Goal: Navigation & Orientation: Go to known website

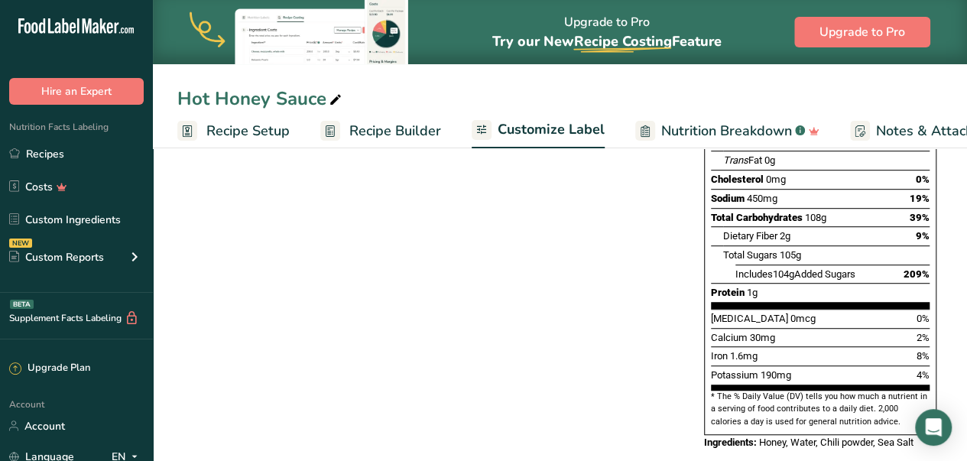
scroll to position [0, 226]
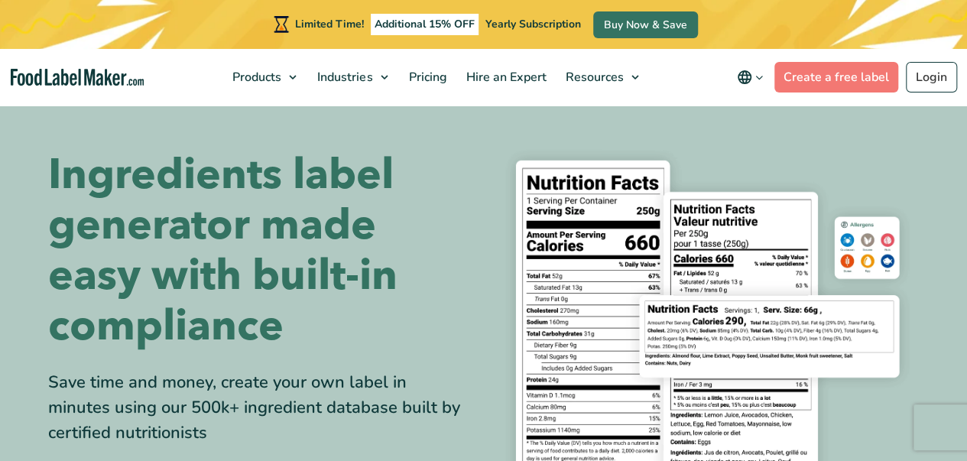
click at [102, 75] on img "main navigation" at bounding box center [78, 78] width 134 height 18
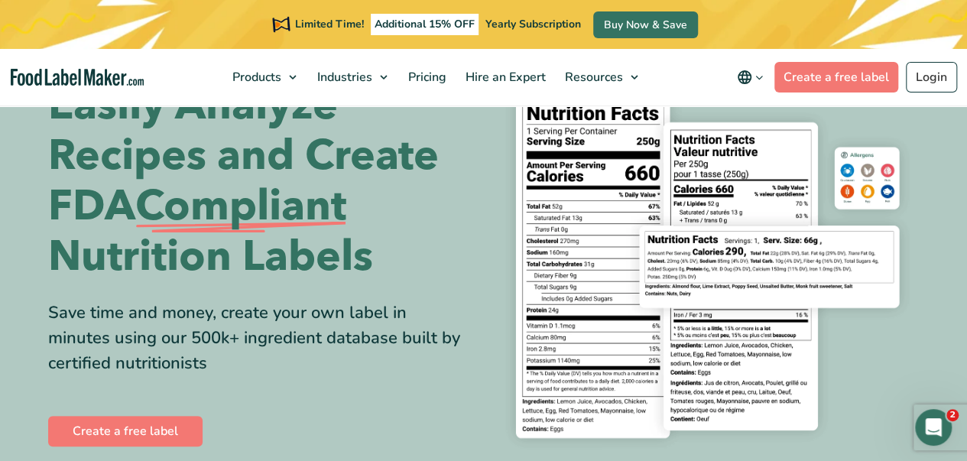
scroll to position [72, 0]
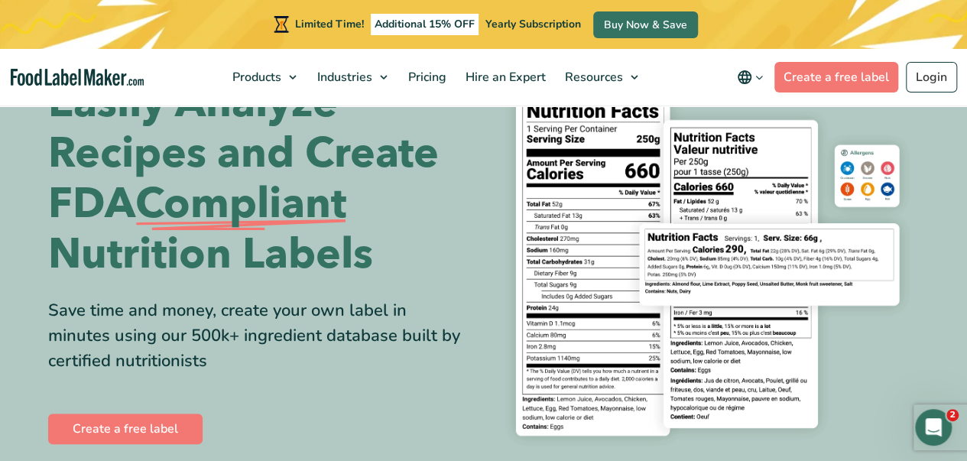
click at [755, 378] on img at bounding box center [707, 262] width 424 height 388
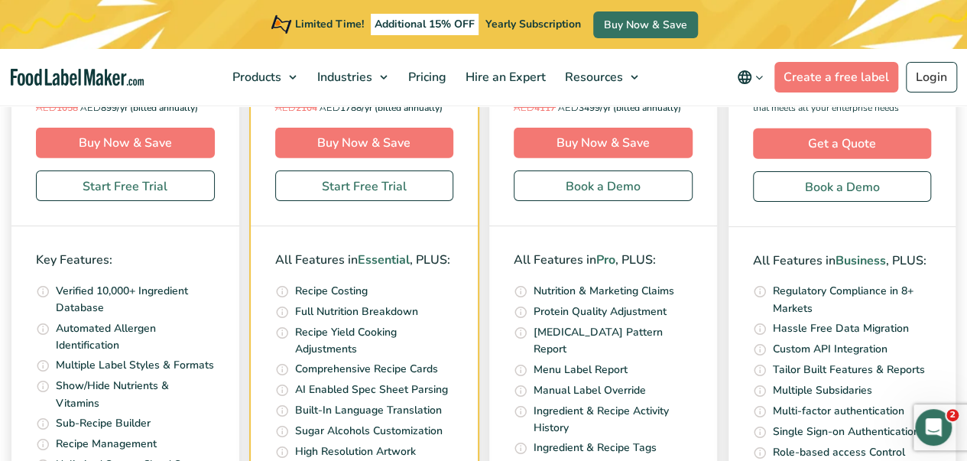
scroll to position [4853, 0]
